Goal: Transaction & Acquisition: Subscribe to service/newsletter

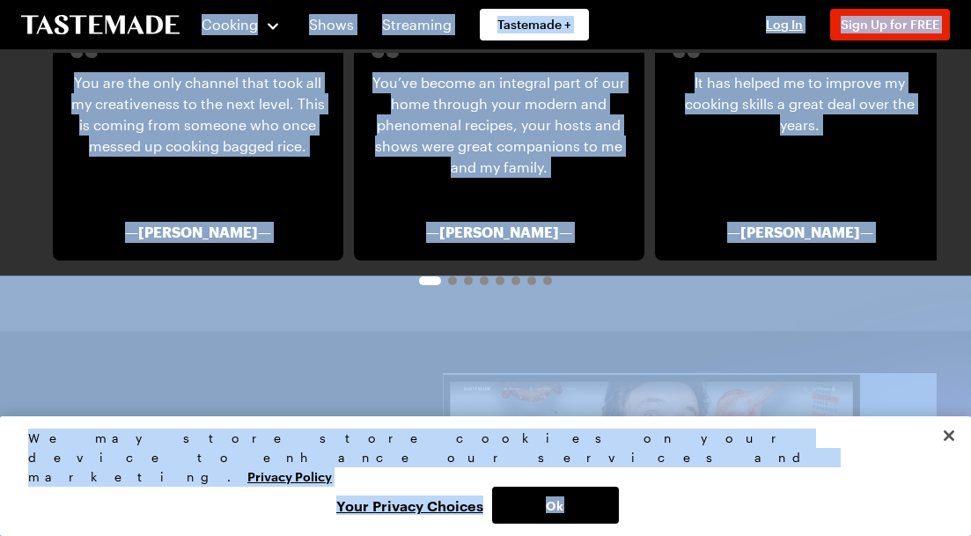
scroll to position [3142, 7]
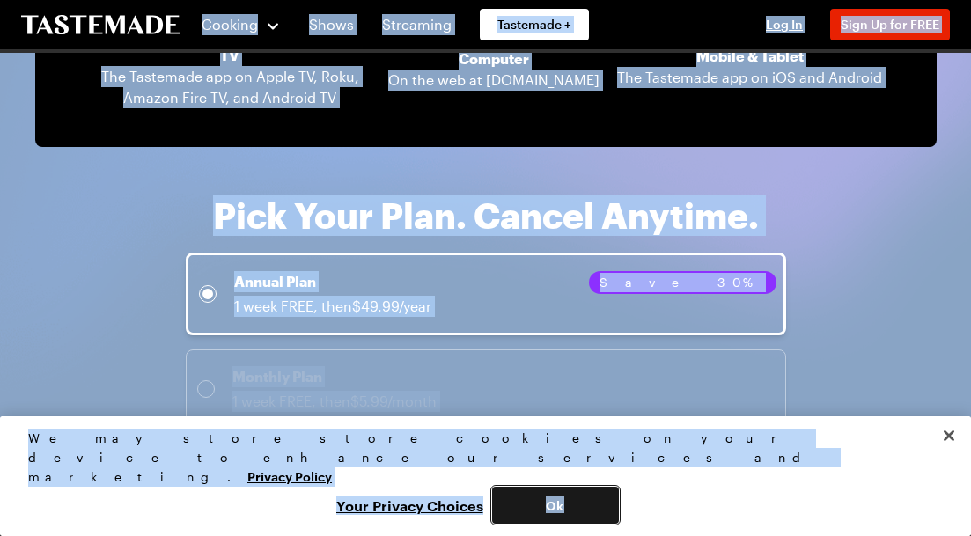
click at [619, 506] on button "Ok" at bounding box center [555, 505] width 127 height 37
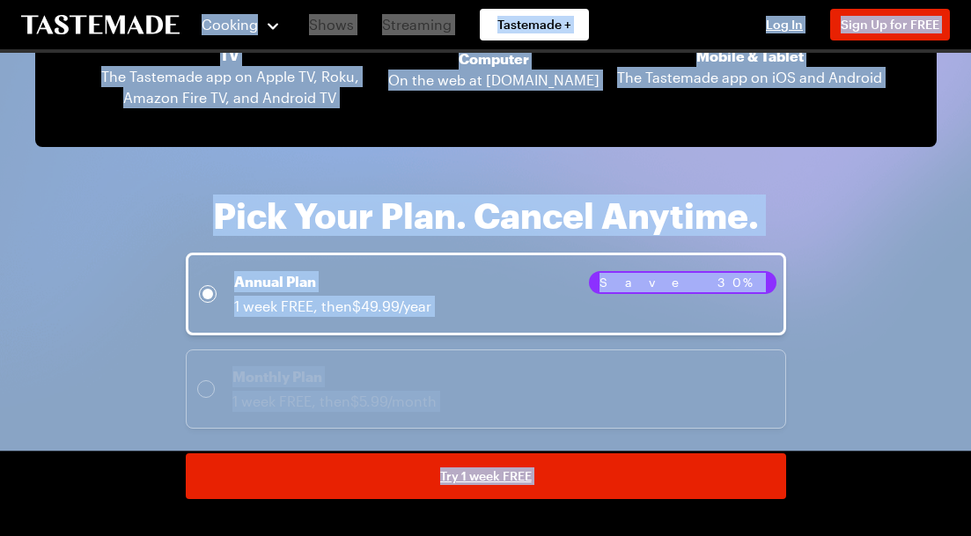
click at [448, 196] on h3 "Pick Your Plan. Cancel Anytime." at bounding box center [486, 215] width 546 height 39
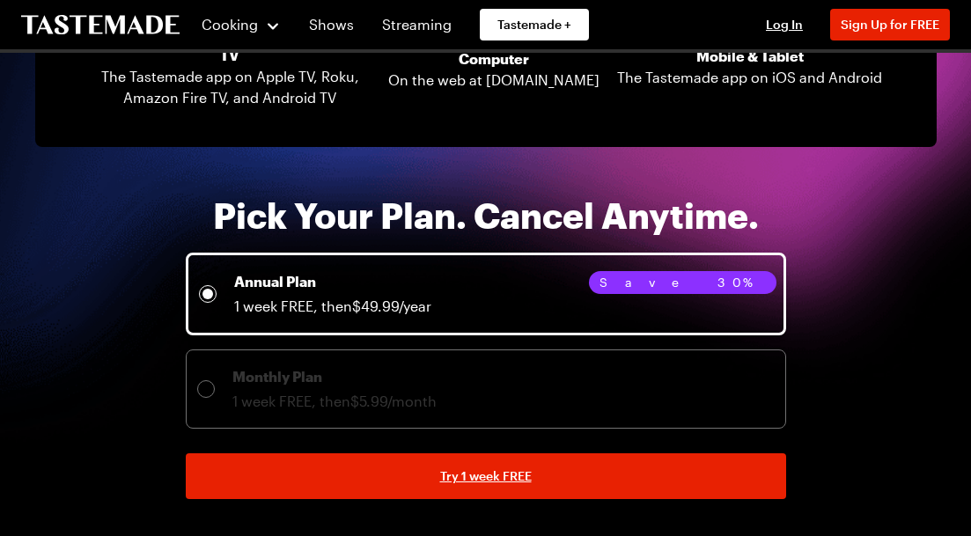
click at [448, 196] on h3 "Pick Your Plan. Cancel Anytime." at bounding box center [486, 215] width 546 height 39
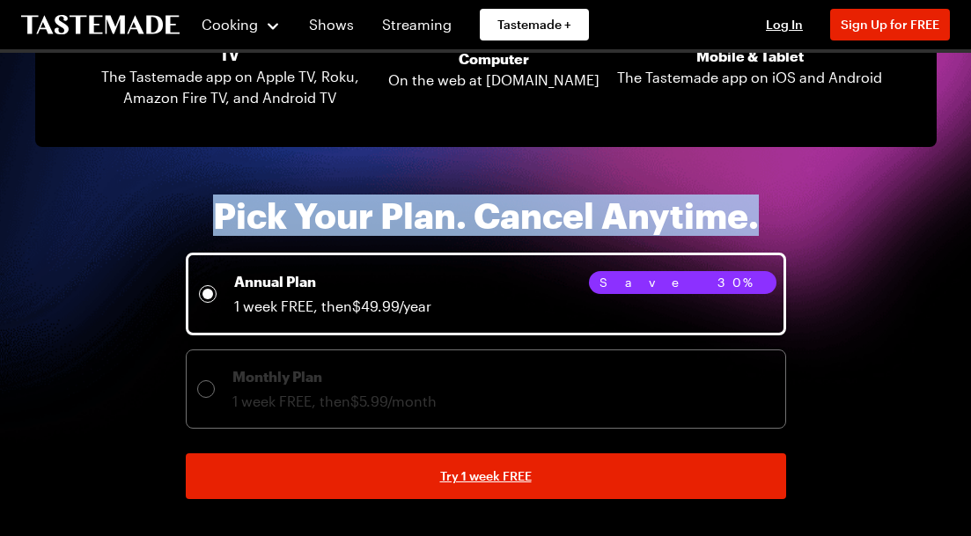
click at [448, 196] on h3 "Pick Your Plan. Cancel Anytime." at bounding box center [486, 215] width 546 height 39
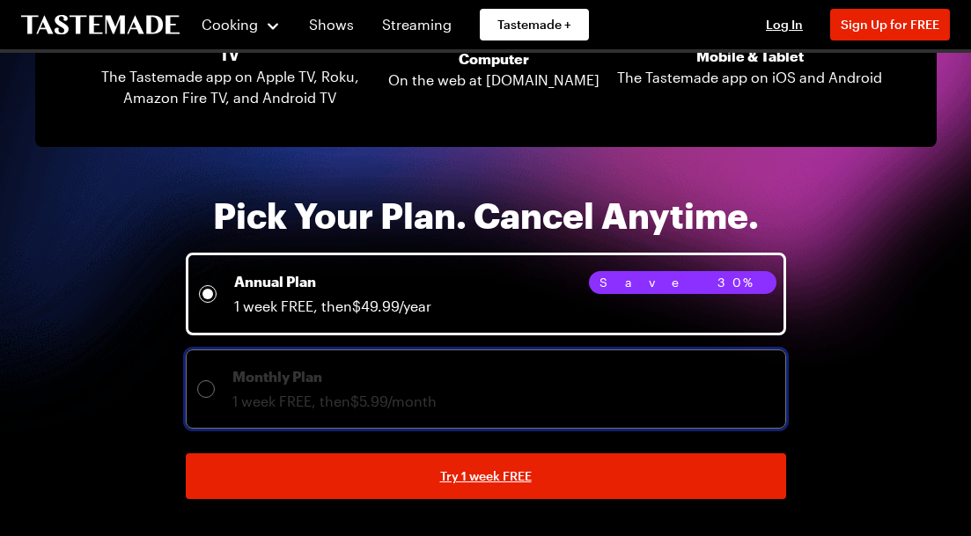
click at [477, 366] on div "Monthly Plan 1 week FREE, then $5.99/month" at bounding box center [486, 389] width 578 height 46
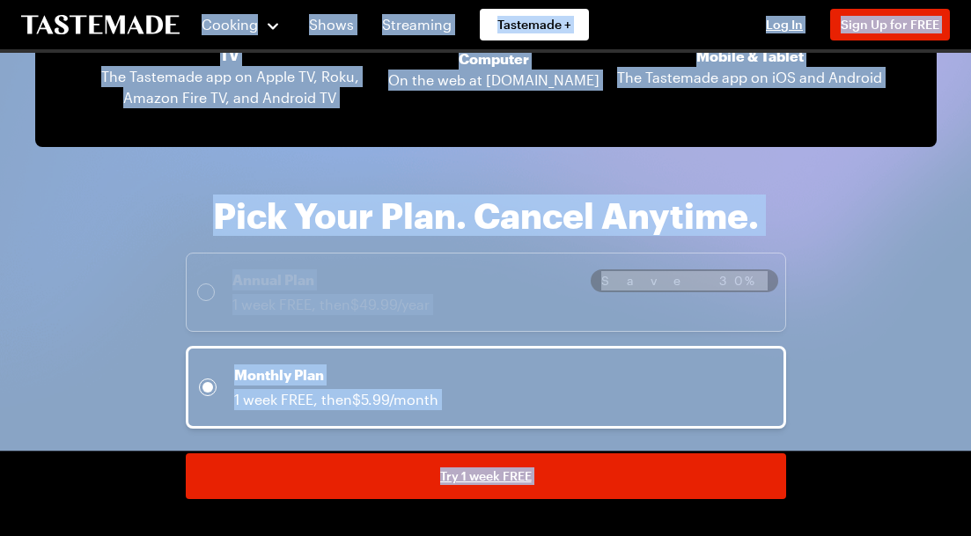
copy body "Cooking Shows Streaming Tastemade + Log In Sign Up Log In Sign Up for FREE Join…"
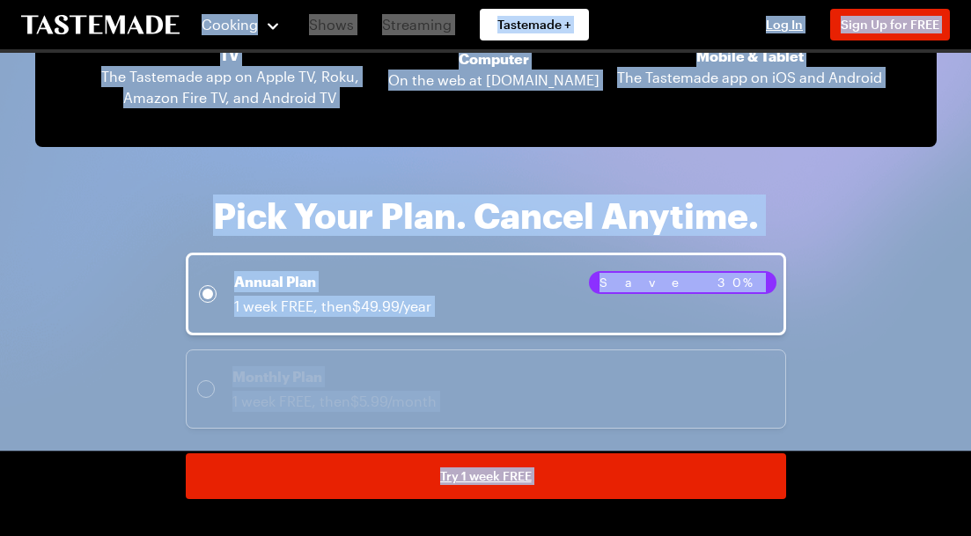
scroll to position [2263, 0]
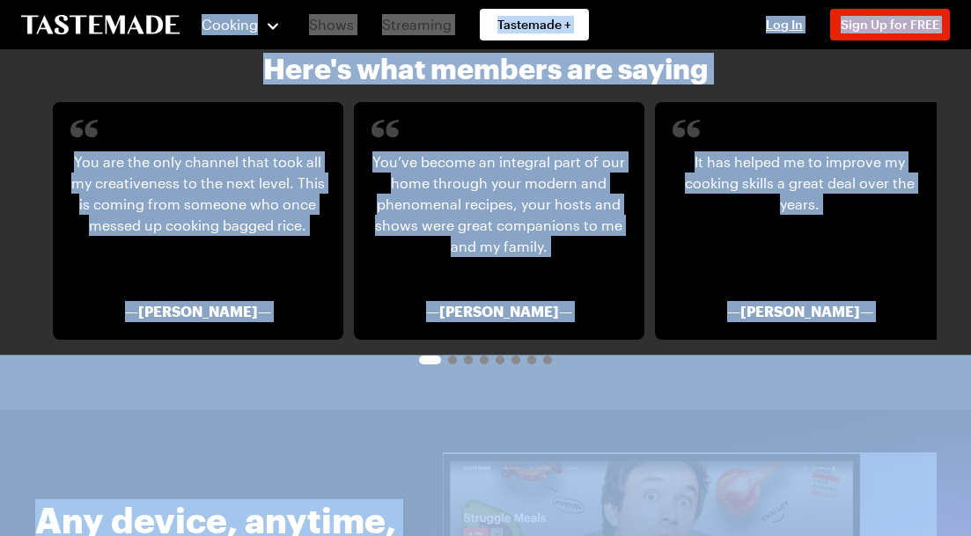
click at [452, 356] on span "Go to slide 2" at bounding box center [452, 360] width 9 height 9
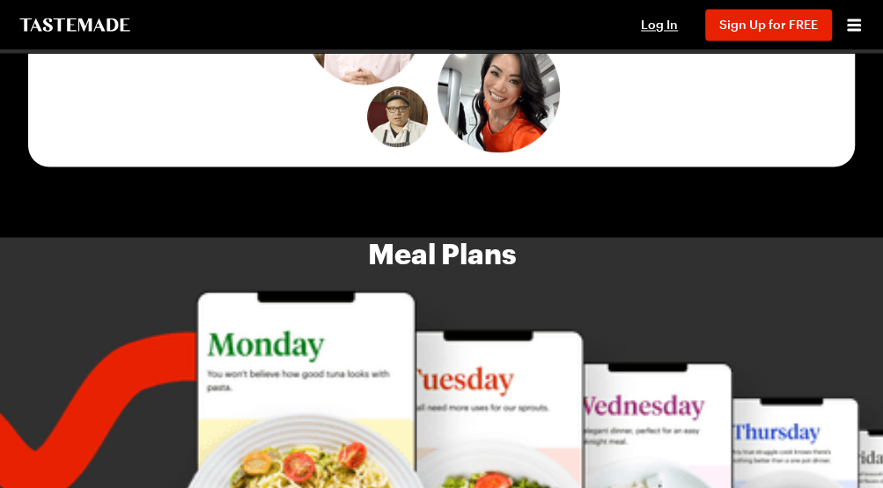
scroll to position [3463, 0]
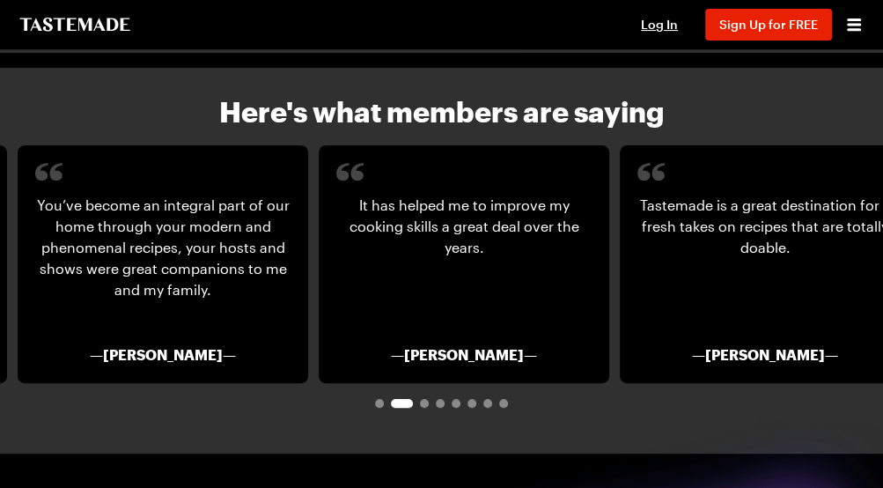
click at [439, 399] on span "Go to slide 4" at bounding box center [440, 403] width 9 height 9
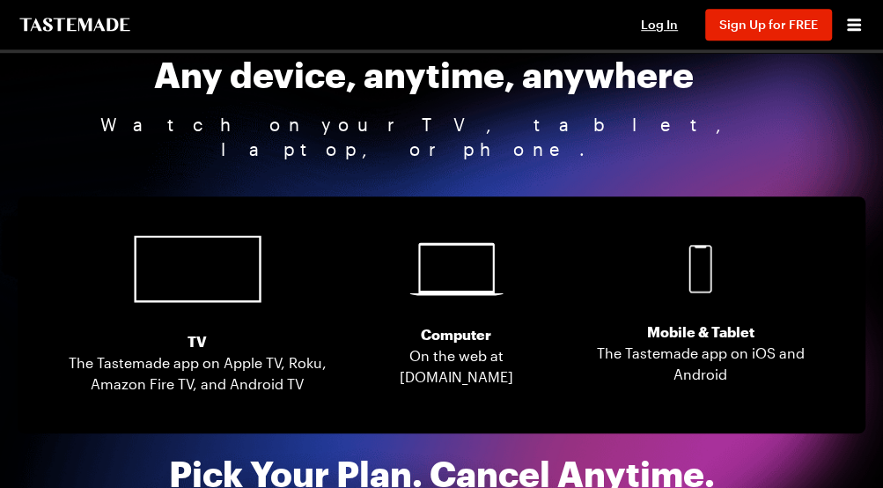
scroll to position [4053, 0]
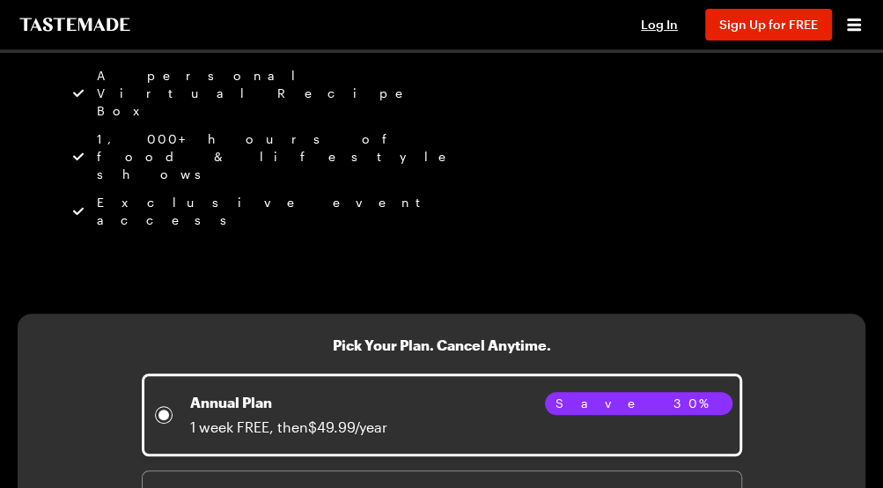
click at [289, 392] on p "Annual Plan" at bounding box center [288, 402] width 197 height 21
